Goal: Information Seeking & Learning: Learn about a topic

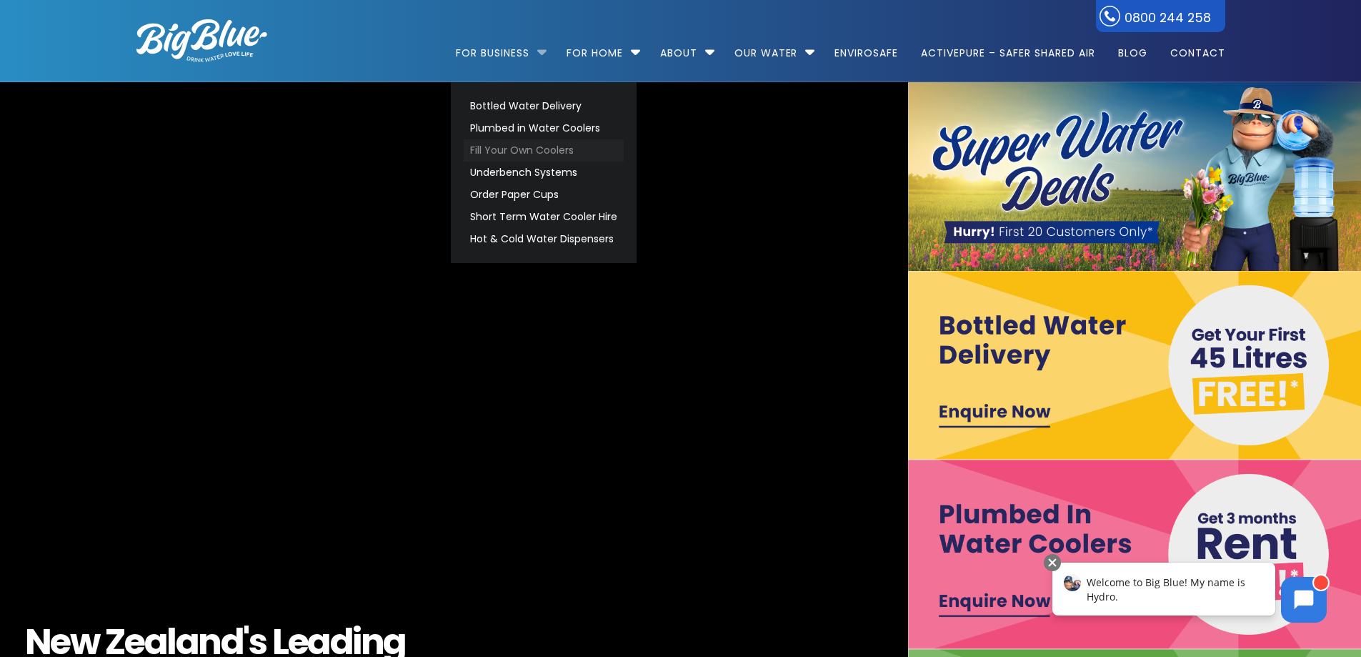
click at [521, 146] on link "Fill Your Own Coolers" at bounding box center [544, 150] width 160 height 22
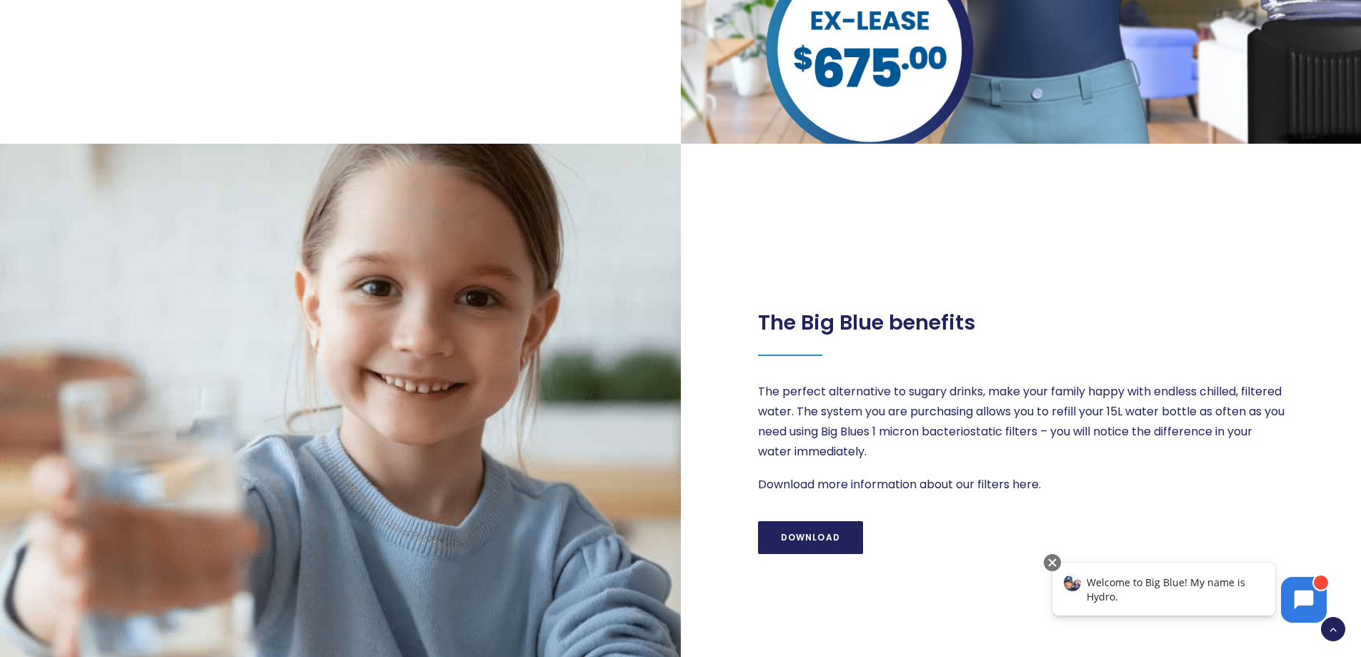
scroll to position [1358, 0]
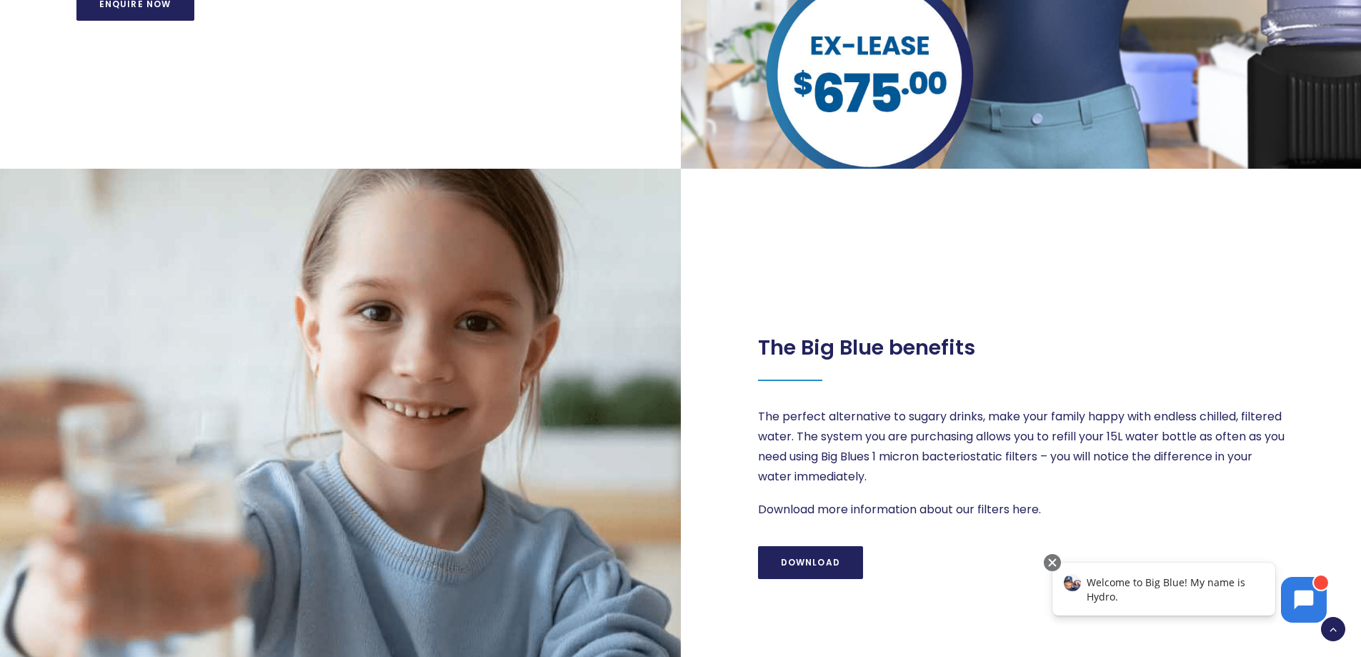
click at [996, 314] on div "The Big Blue benefits The perfect alternative to sugary drinks, make your famil…" at bounding box center [1022, 448] width 682 height 558
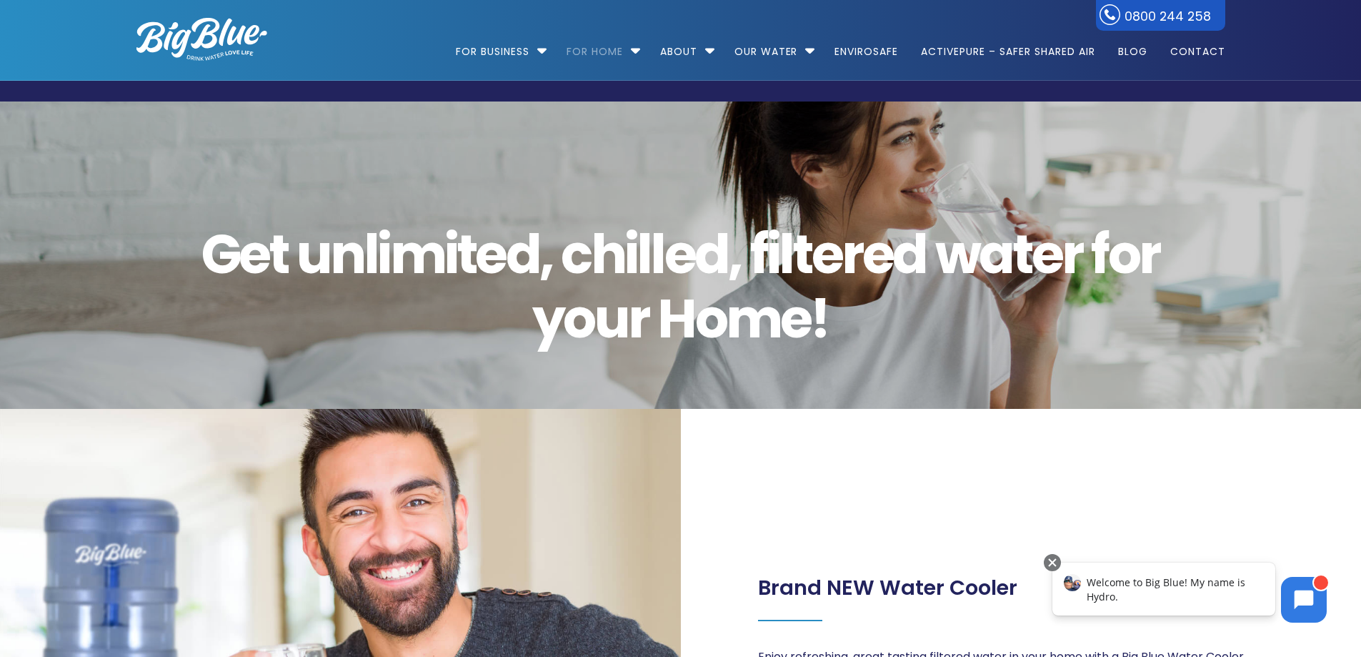
scroll to position [0, 0]
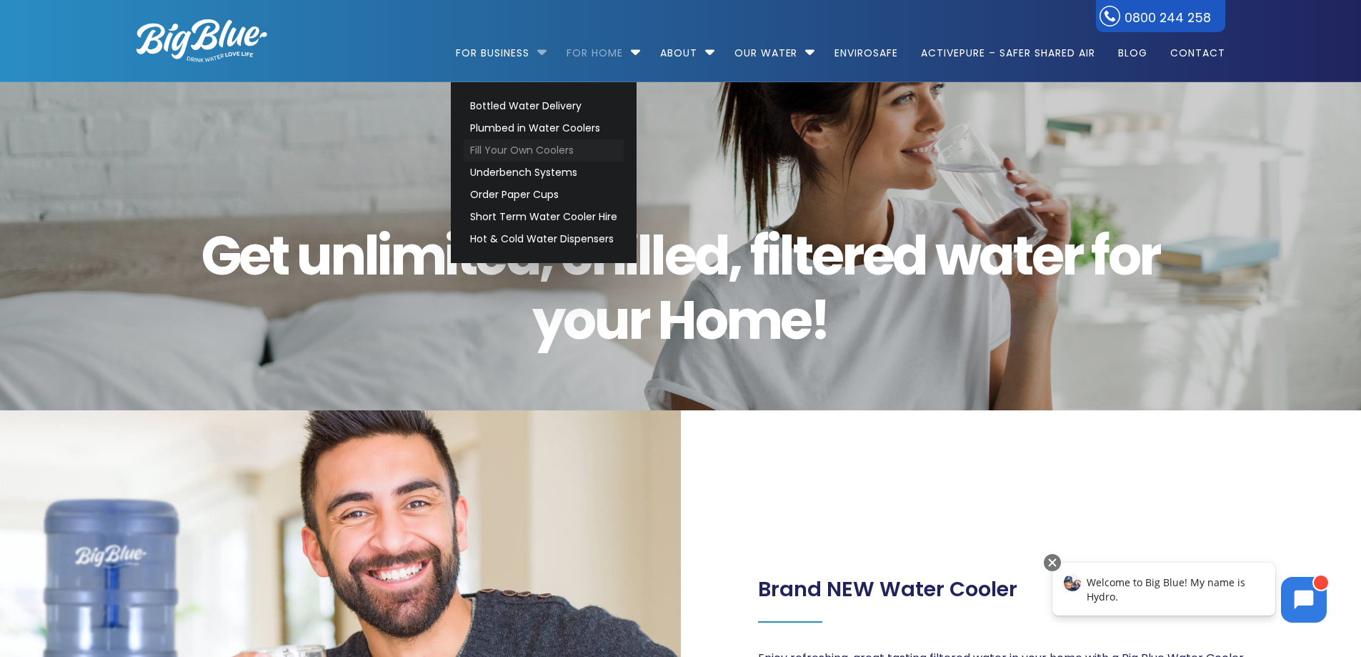
click at [529, 145] on link "Fill Your Own Coolers" at bounding box center [544, 150] width 160 height 22
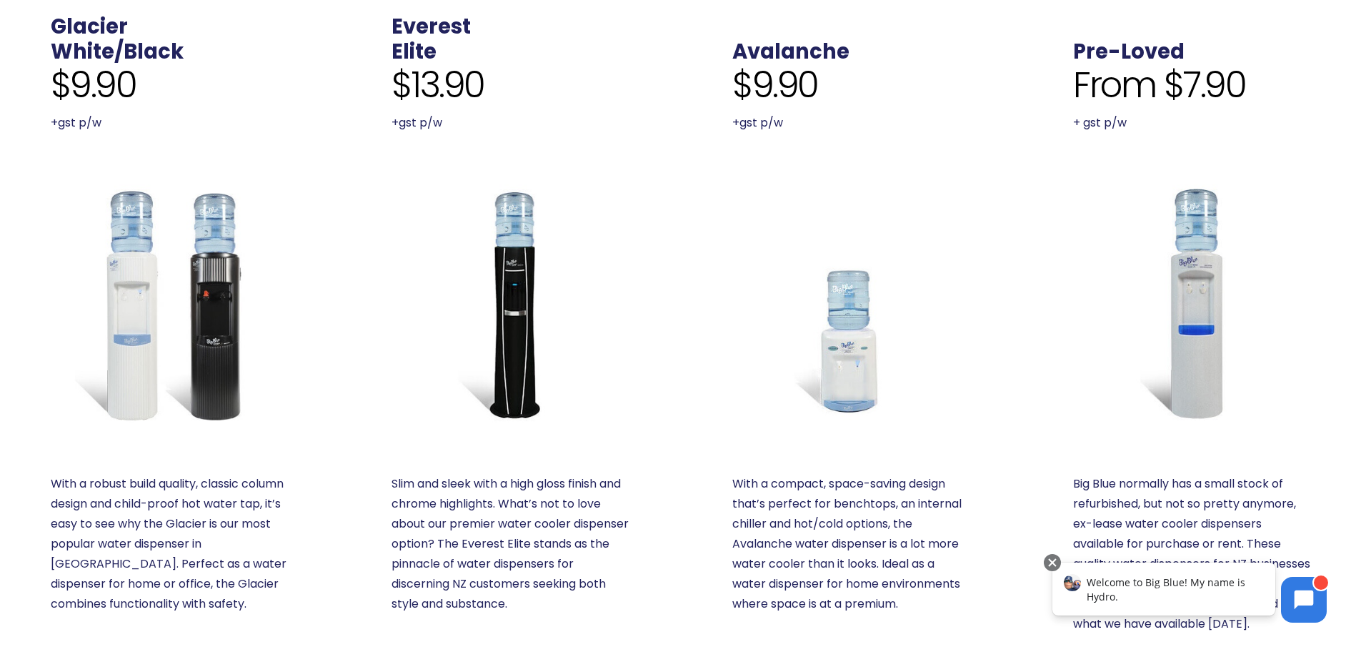
click at [180, 227] on img at bounding box center [169, 302] width 237 height 237
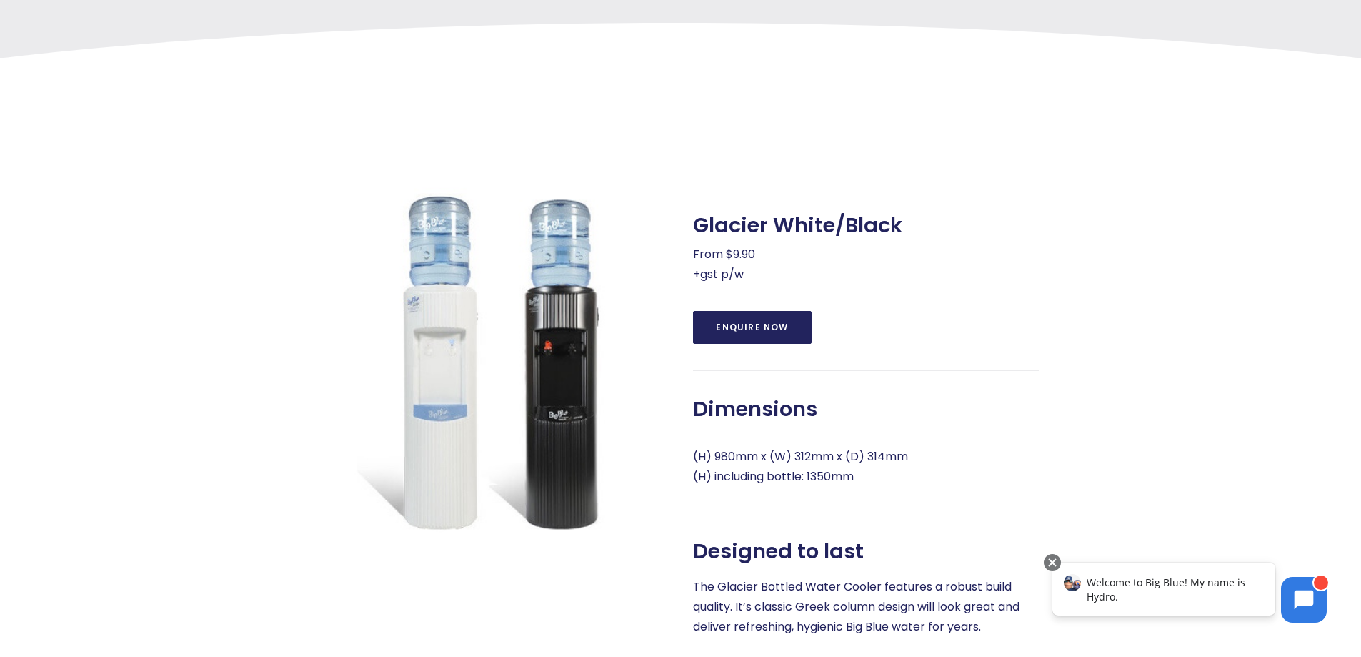
scroll to position [572, 0]
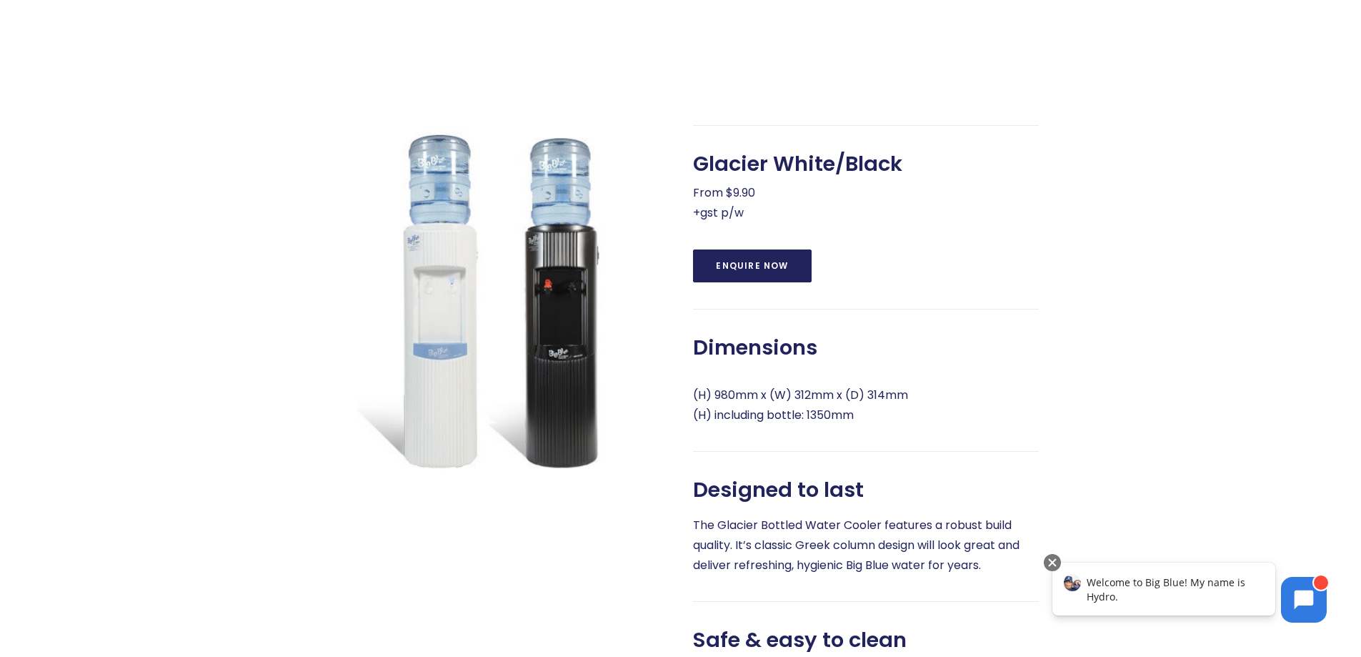
click at [891, 166] on span "Glacier White/Black" at bounding box center [797, 164] width 209 height 25
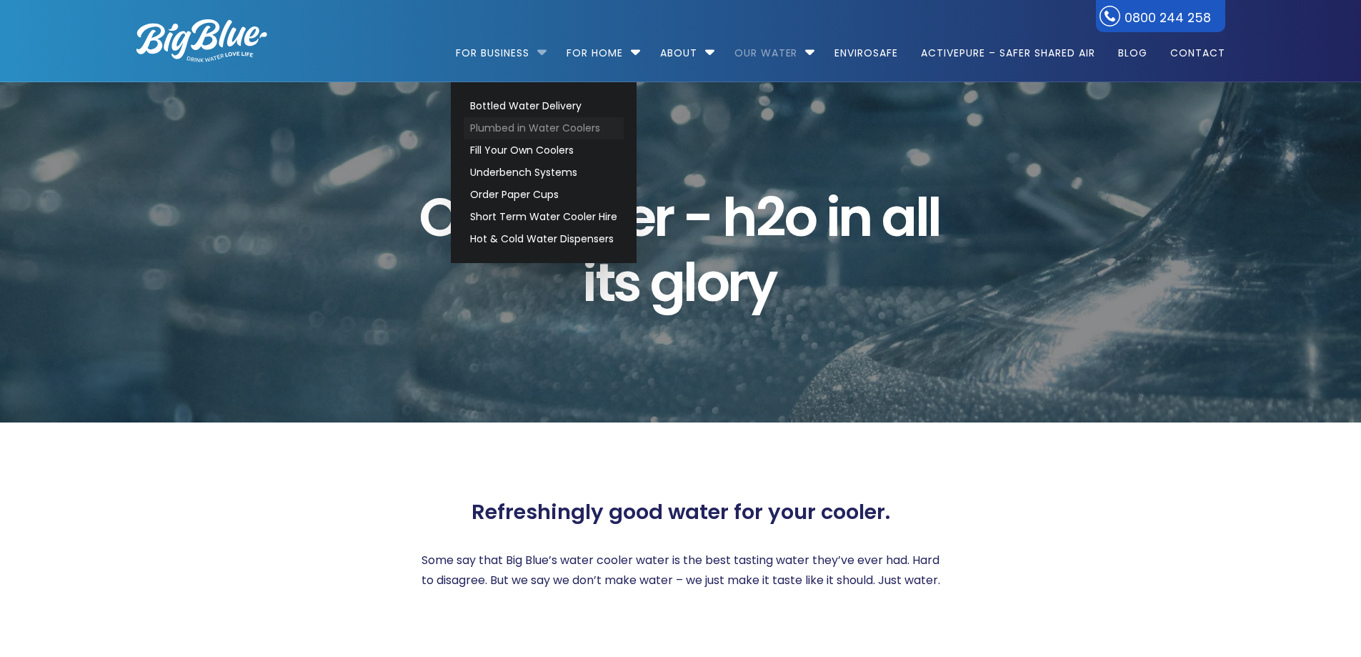
click at [515, 129] on link "Plumbed in Water Coolers" at bounding box center [544, 128] width 160 height 22
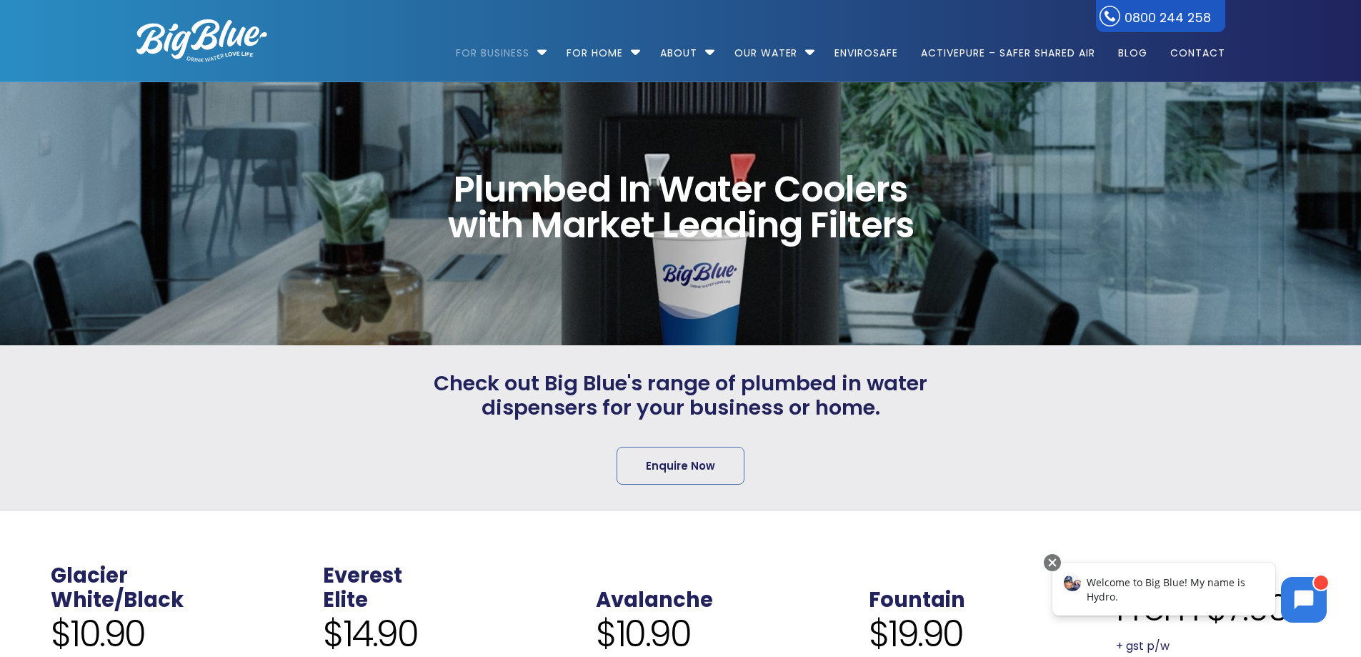
drag, startPoint x: 427, startPoint y: 424, endPoint x: 270, endPoint y: 497, distance: 173.6
click at [427, 422] on div "Check out Big Blue's range of plumbed in water dispensers for your business or …" at bounding box center [681, 428] width 532 height 115
click at [109, 597] on link "White/Black" at bounding box center [117, 599] width 133 height 29
